Goal: Check status: Check status

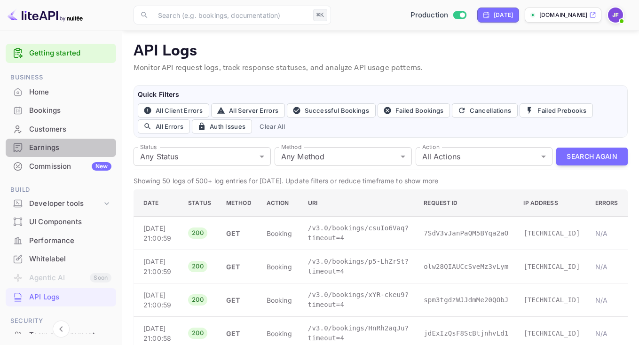
click at [57, 150] on div "Earnings" at bounding box center [70, 148] width 82 height 11
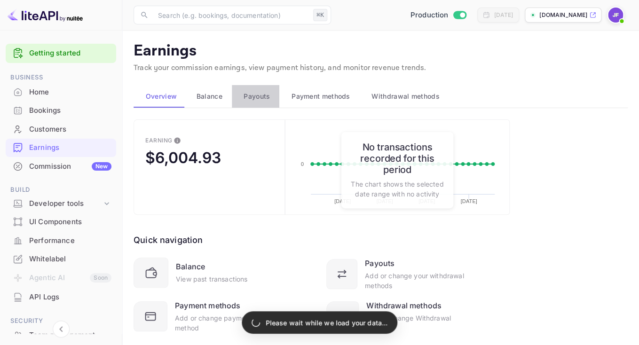
click at [266, 101] on span "Payouts" at bounding box center [257, 96] width 26 height 11
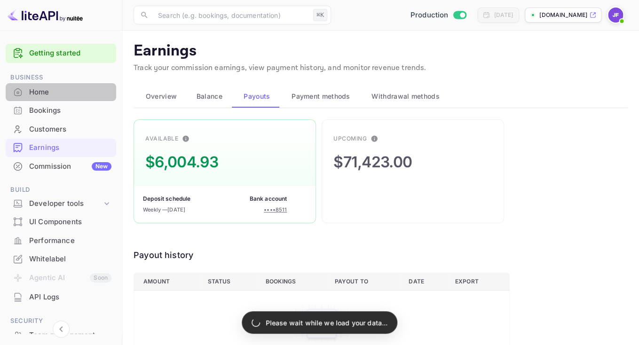
click at [46, 92] on div "Home" at bounding box center [70, 92] width 82 height 11
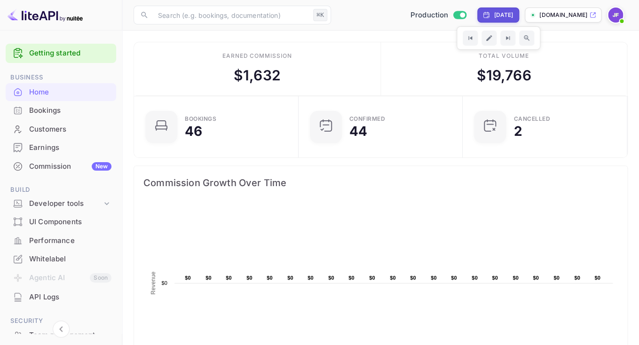
click at [495, 16] on div "[DATE]" at bounding box center [503, 15] width 19 height 8
select select "9"
select select "2025"
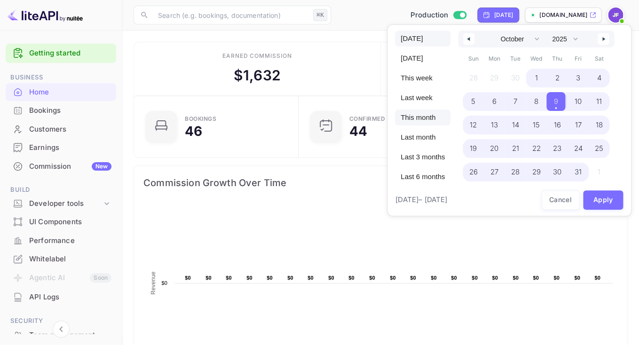
click at [437, 116] on span "This month" at bounding box center [423, 118] width 56 height 16
select select "8"
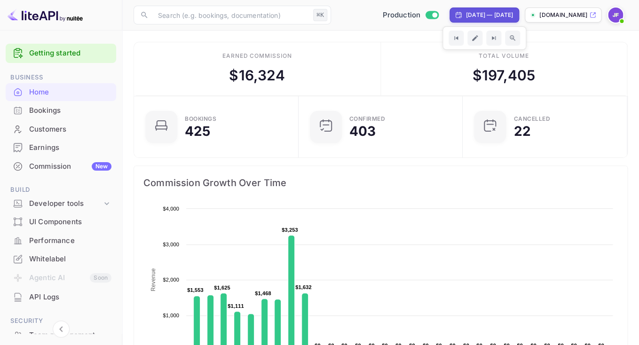
click at [466, 16] on div "[DATE] — [DATE]" at bounding box center [489, 15] width 47 height 8
select select "8"
select select "2025"
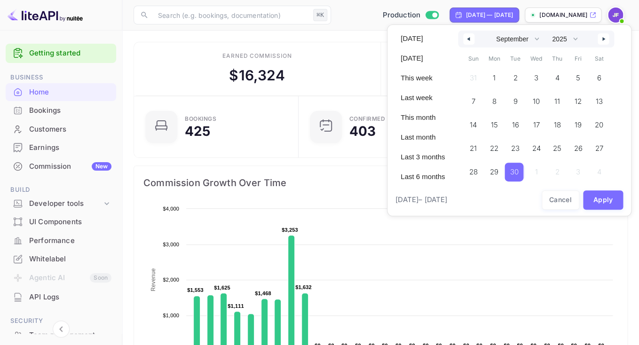
click at [472, 42] on button "button" at bounding box center [468, 38] width 11 height 11
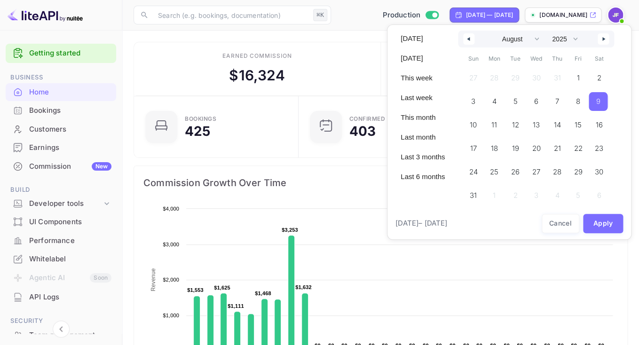
click at [600, 102] on span "9" at bounding box center [598, 101] width 19 height 19
click at [605, 43] on button "button" at bounding box center [603, 38] width 11 height 11
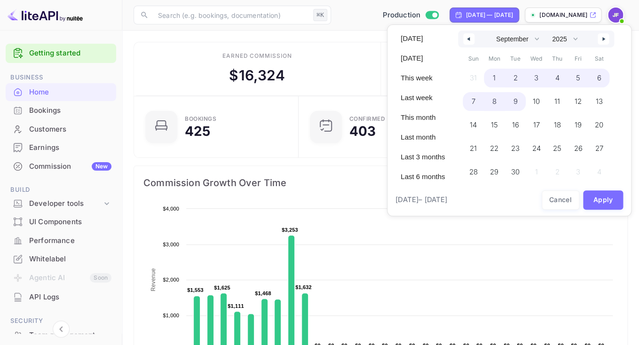
click at [521, 104] on span "9" at bounding box center [515, 101] width 21 height 19
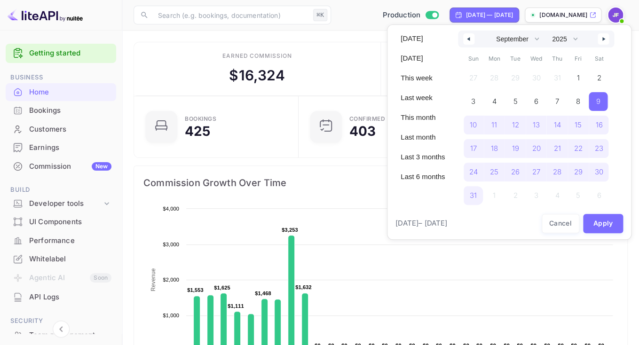
select select "7"
click at [597, 220] on button "Apply" at bounding box center [603, 223] width 40 height 19
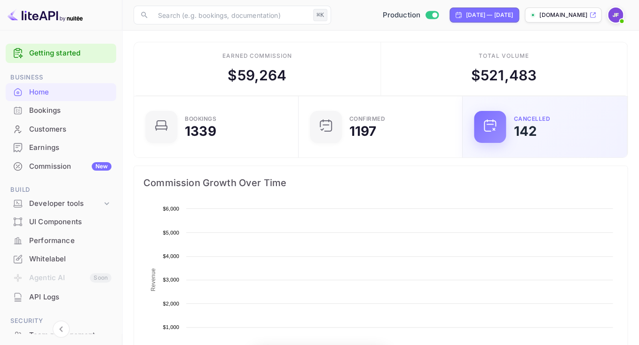
scroll to position [0, 1]
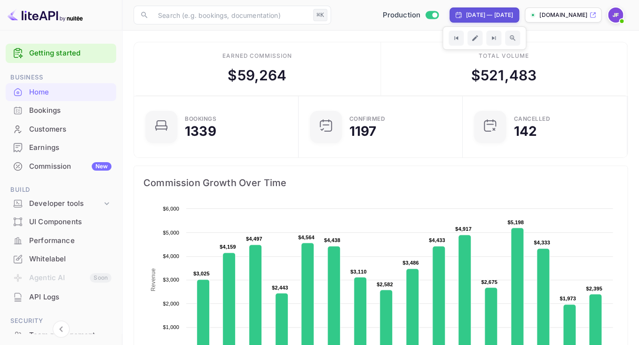
click at [466, 17] on div "[DATE] — [DATE]" at bounding box center [489, 15] width 47 height 8
select select "7"
select select "2025"
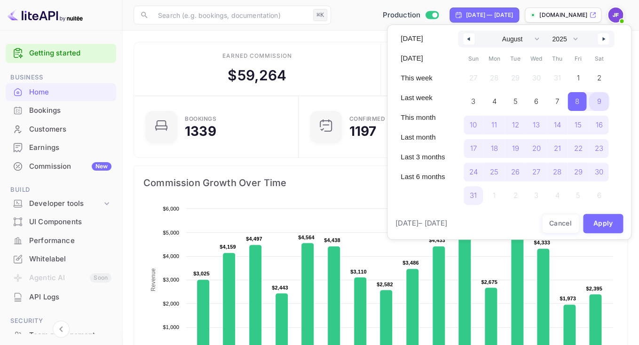
click at [598, 101] on span "9" at bounding box center [599, 101] width 21 height 19
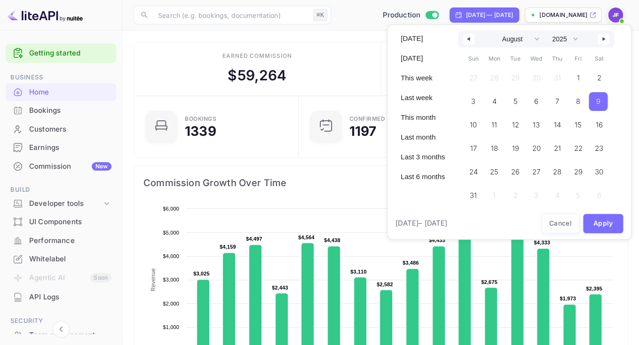
click at [605, 39] on button "button" at bounding box center [603, 38] width 11 height 11
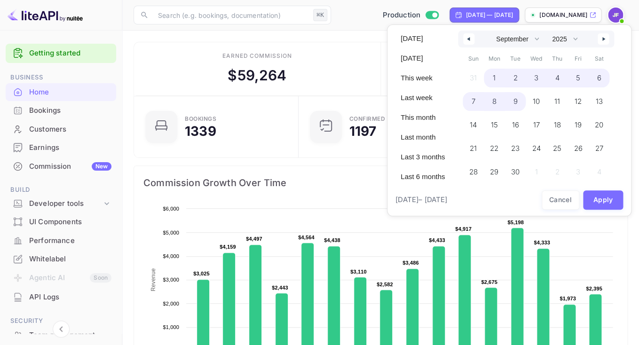
click at [515, 105] on span "9" at bounding box center [515, 101] width 21 height 19
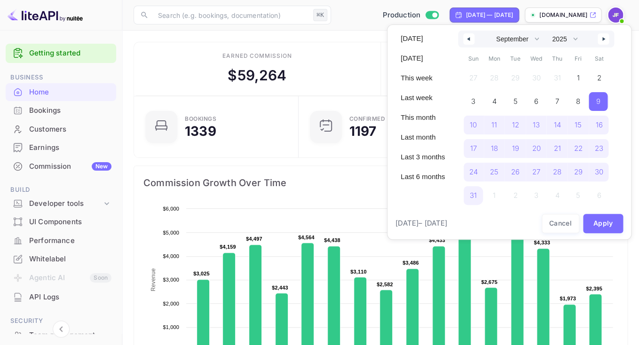
select select "7"
click at [602, 219] on button "Apply" at bounding box center [603, 223] width 40 height 19
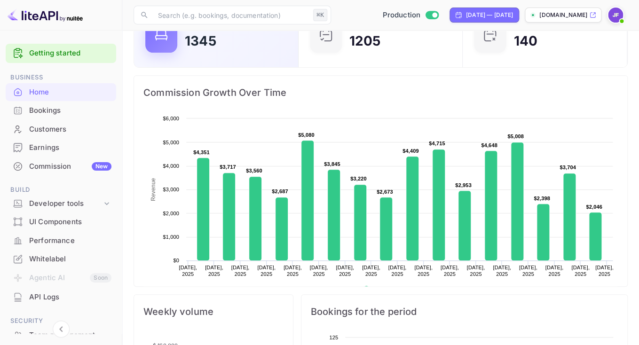
scroll to position [0, 0]
